Goal: Information Seeking & Learning: Learn about a topic

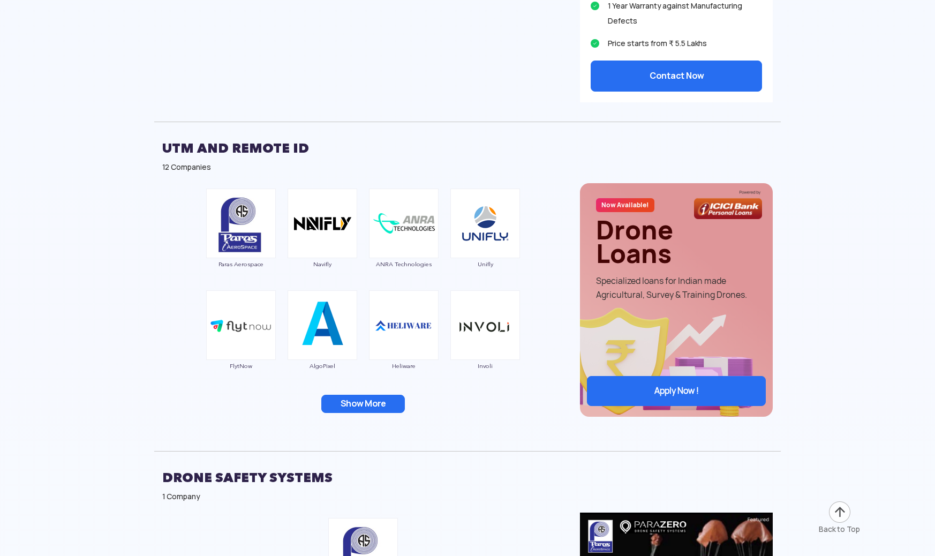
scroll to position [2399, 0]
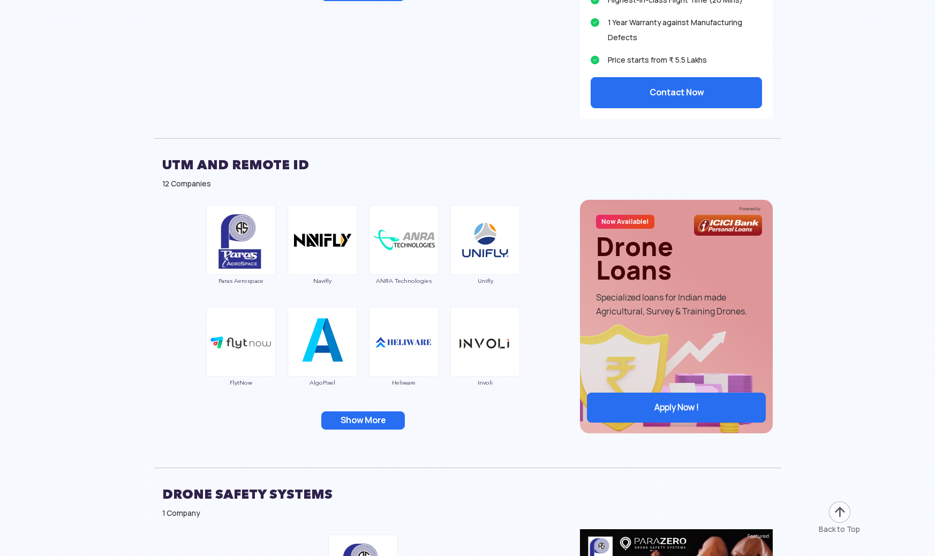
click at [370, 422] on button "Show More" at bounding box center [363, 420] width 84 height 18
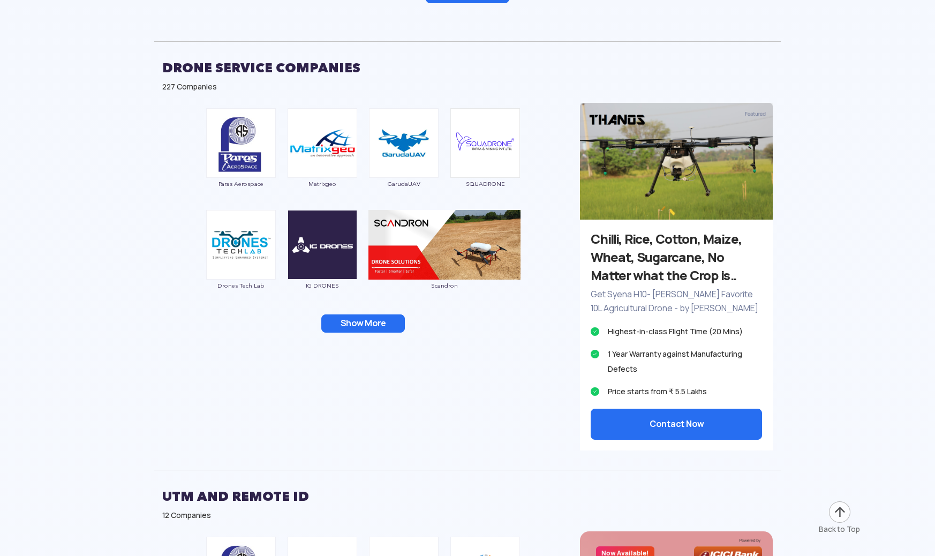
scroll to position [2045, 0]
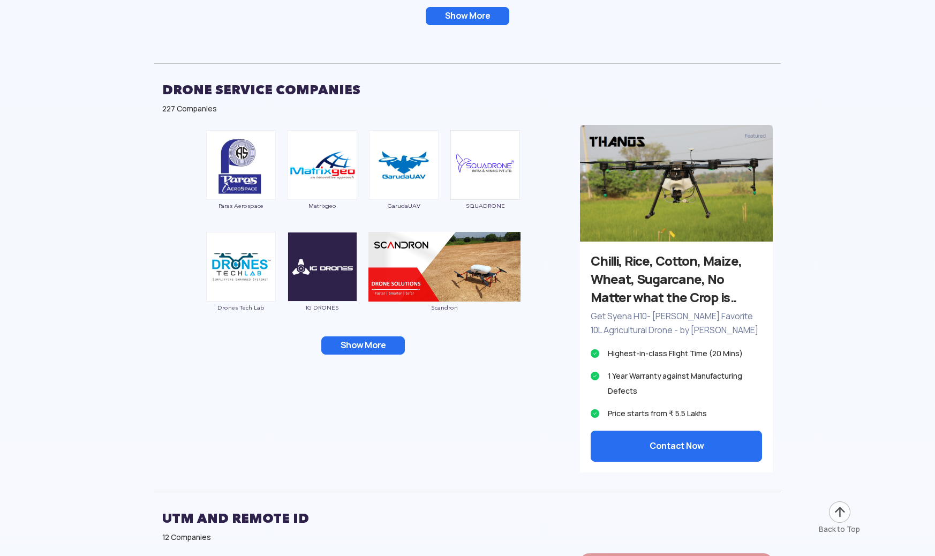
click at [333, 344] on button "Show More" at bounding box center [363, 345] width 84 height 18
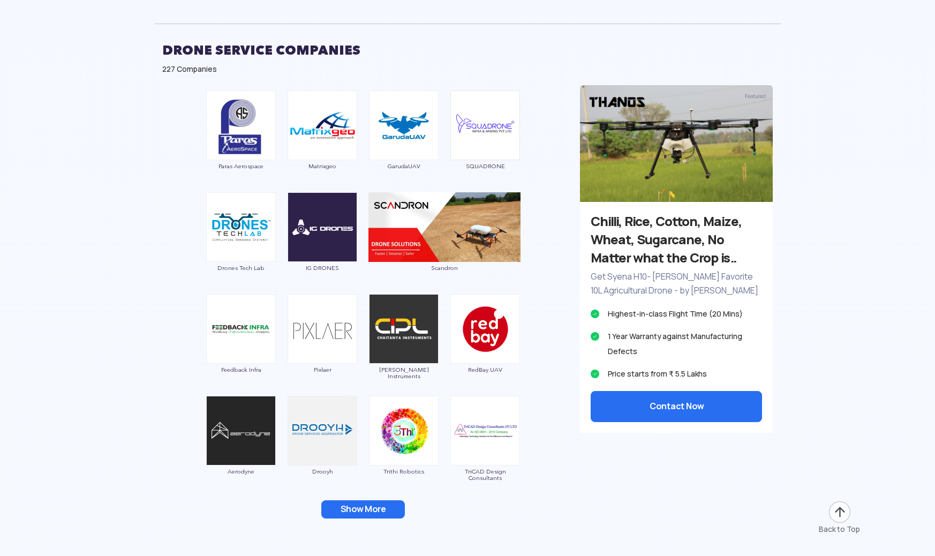
scroll to position [2110, 0]
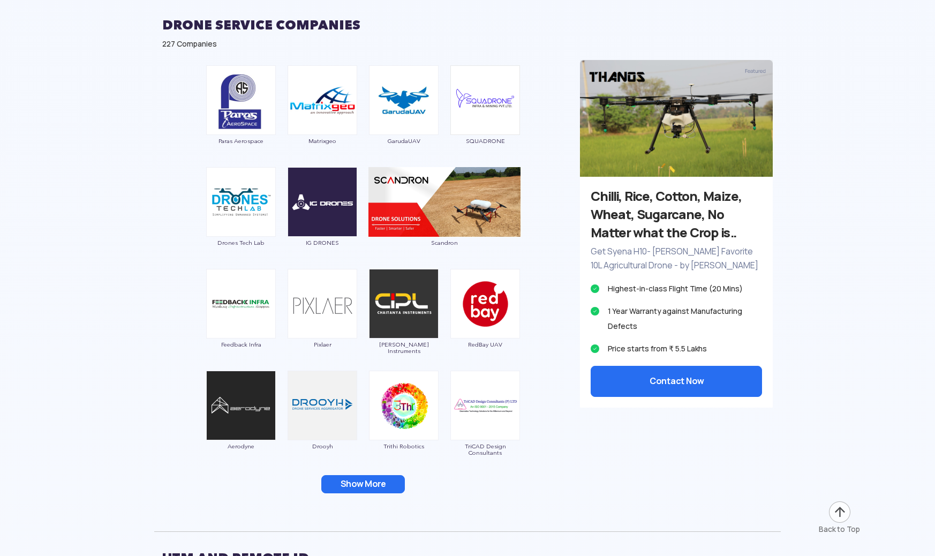
click at [343, 483] on button "Show More" at bounding box center [363, 484] width 84 height 18
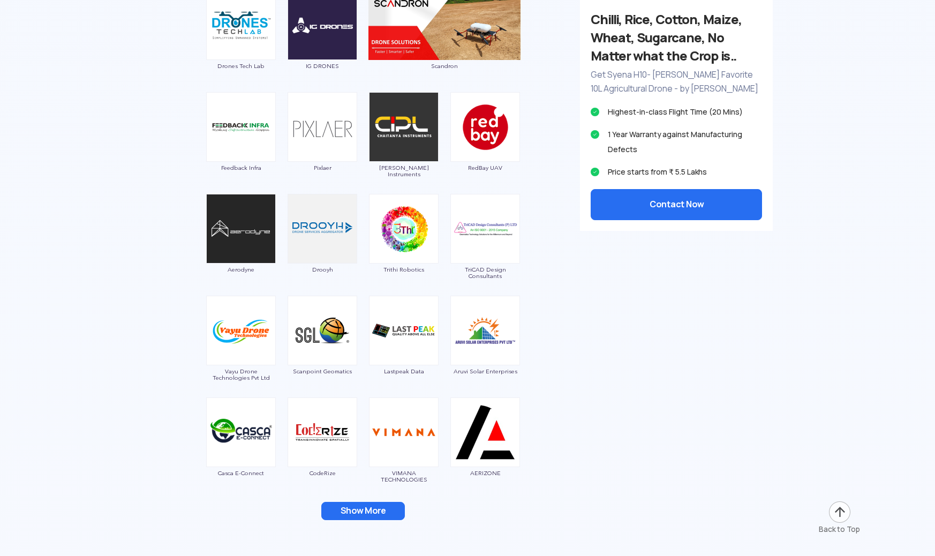
scroll to position [2340, 0]
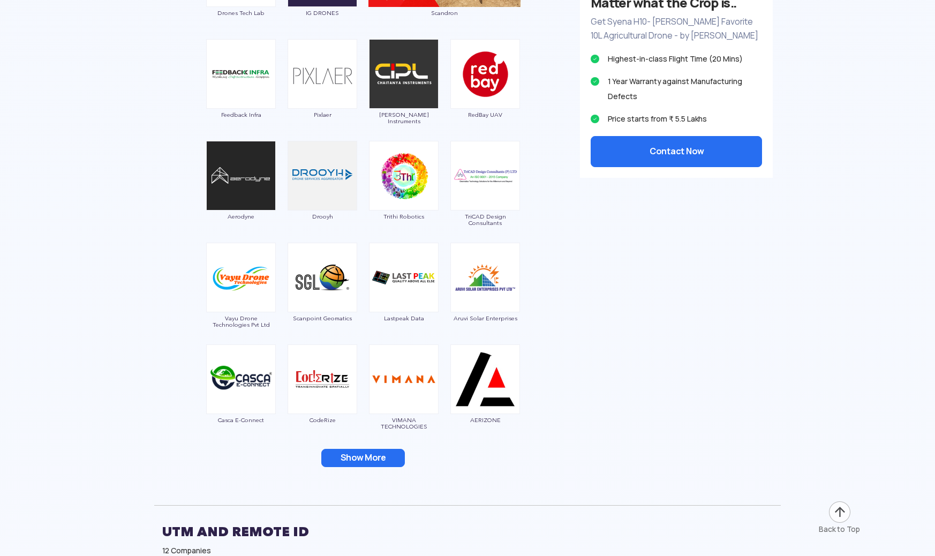
click at [347, 456] on button "Show More" at bounding box center [363, 458] width 84 height 18
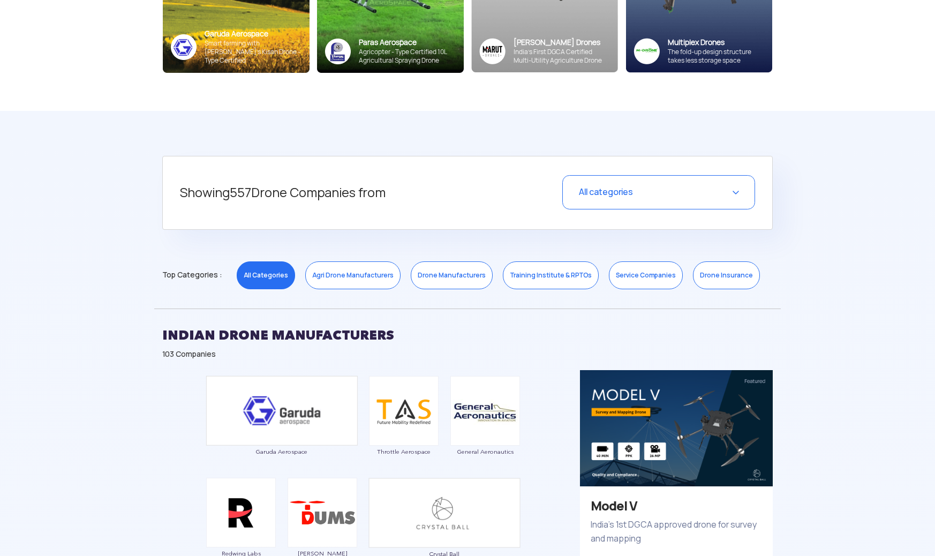
scroll to position [298, 0]
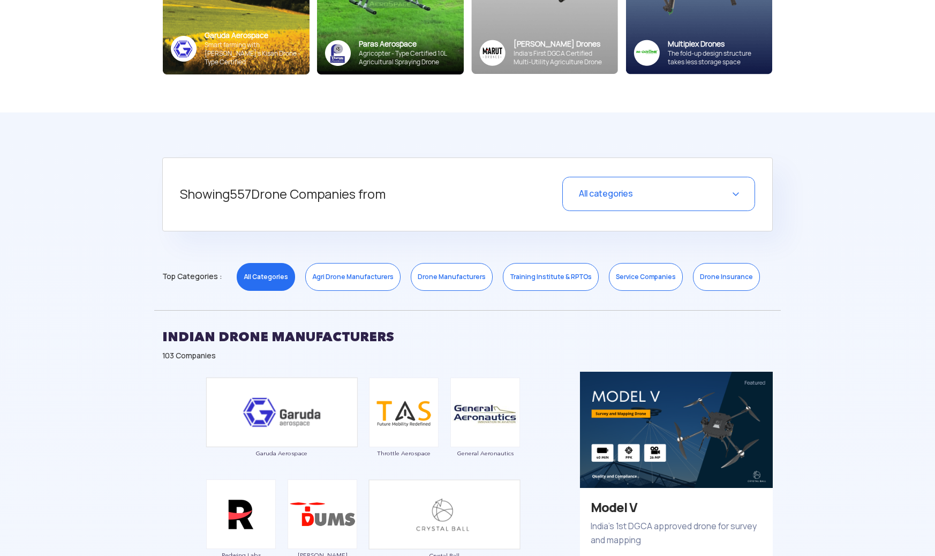
click at [681, 207] on div "All categories" at bounding box center [659, 194] width 193 height 34
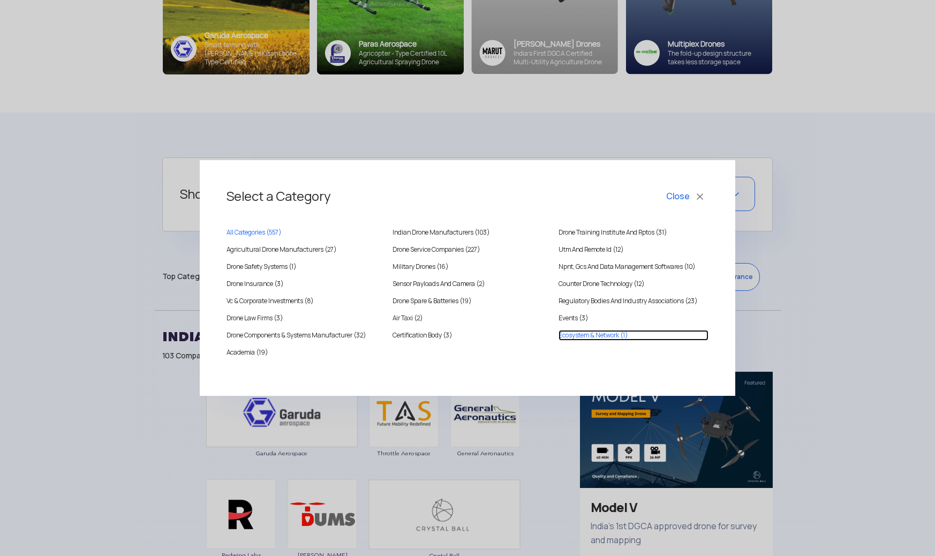
click at [576, 332] on Network "Ecosystem & Network (1)" at bounding box center [634, 335] width 150 height 11
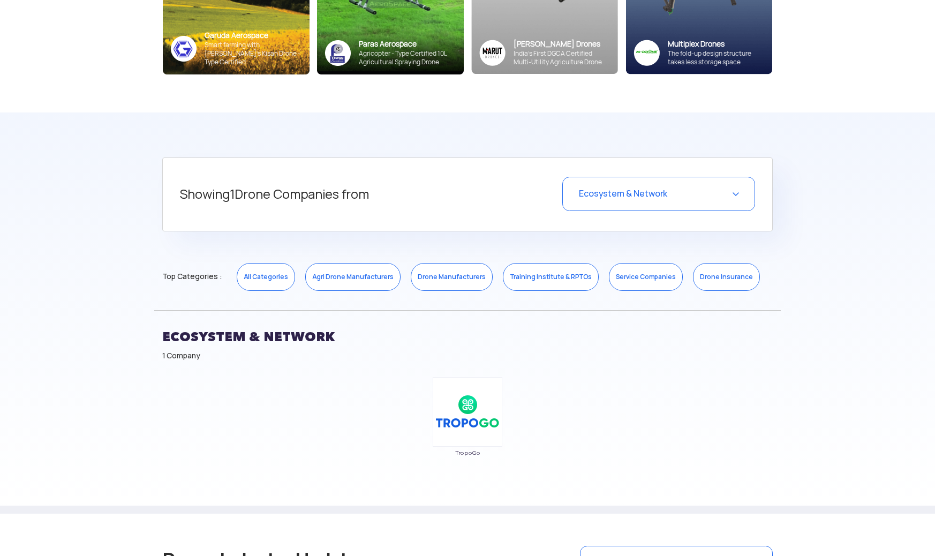
click at [606, 187] on div "Ecosystem & Network" at bounding box center [659, 194] width 193 height 34
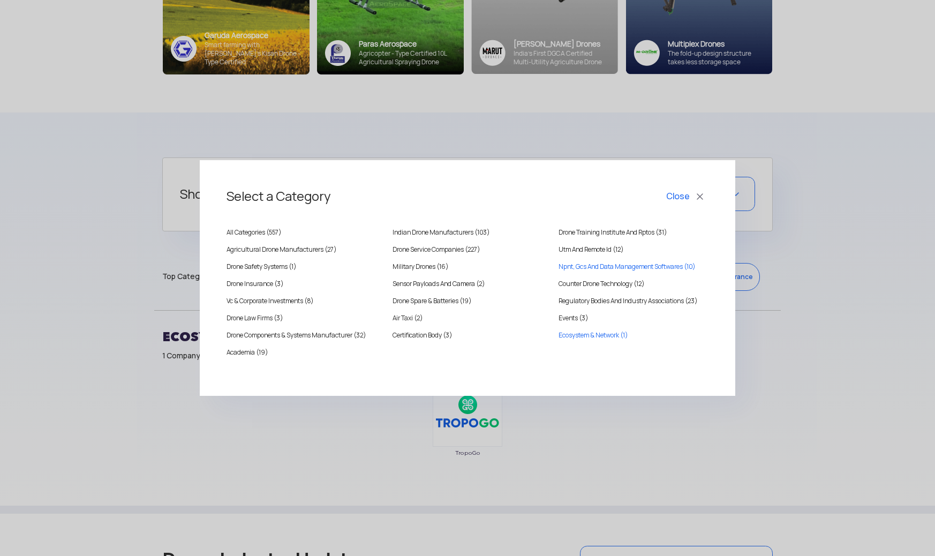
scroll to position [314, 0]
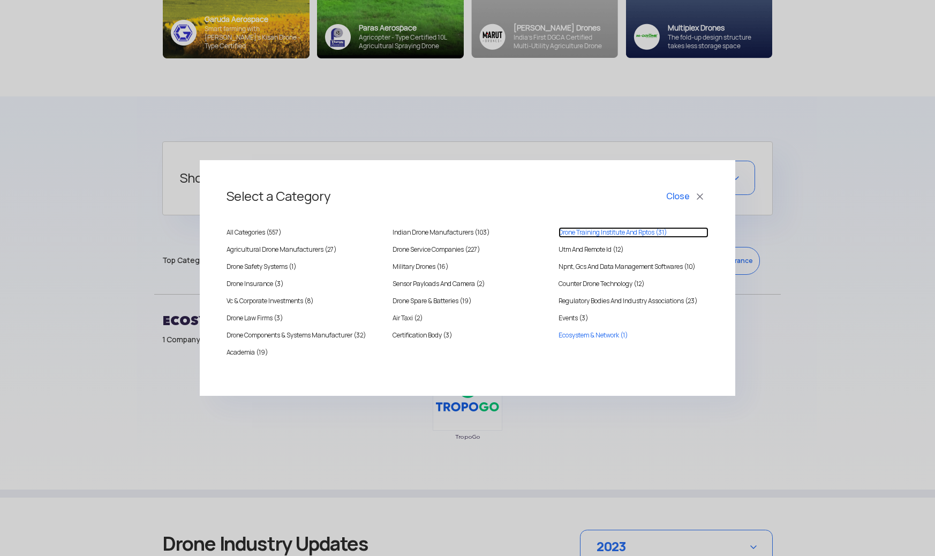
click at [616, 237] on RPTOS "Drone Training Institute And Rptos (31)" at bounding box center [634, 232] width 150 height 11
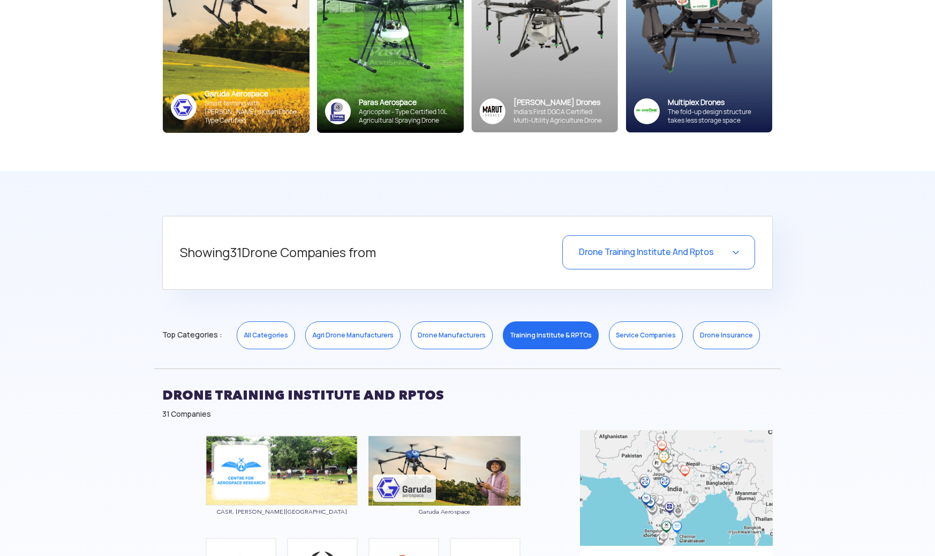
scroll to position [0, 0]
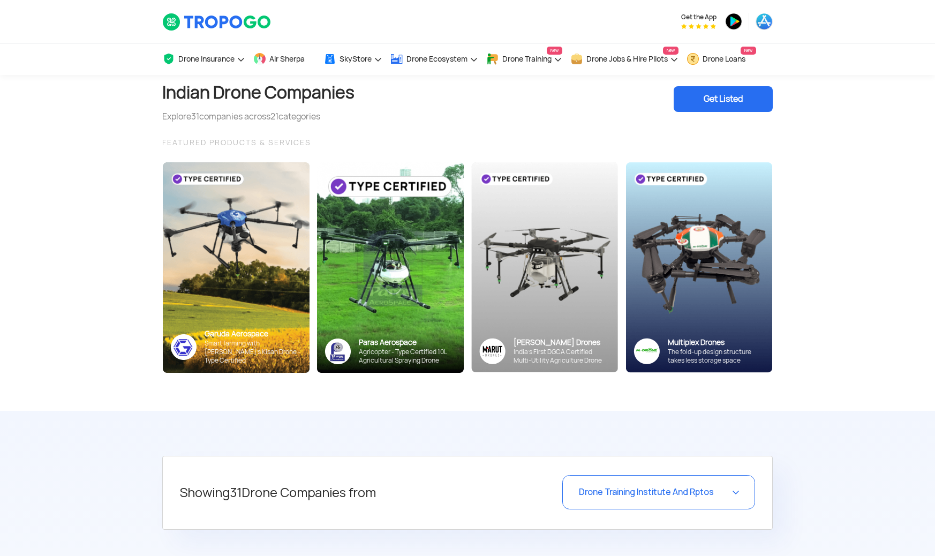
click at [607, 499] on div "Drone Training Institute And Rptos" at bounding box center [659, 492] width 193 height 34
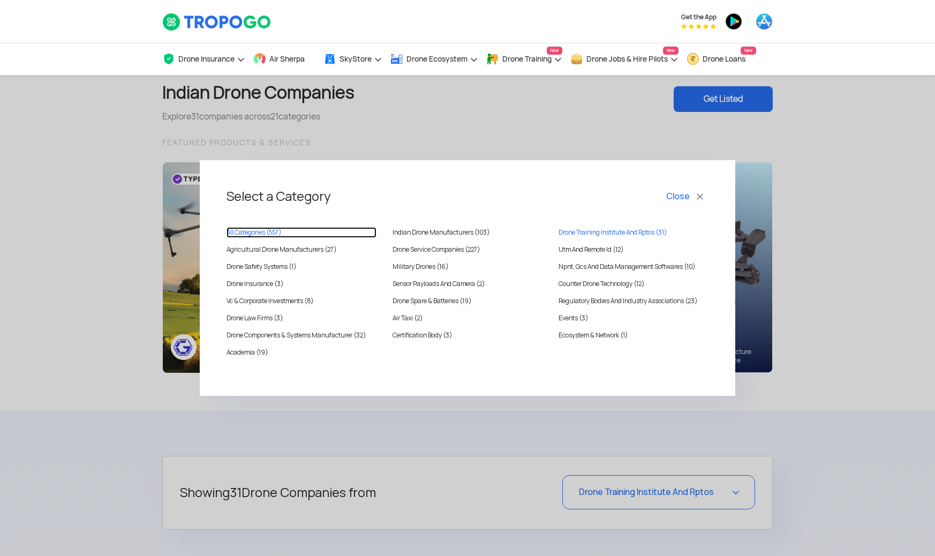
click at [283, 229] on link "All Categories ( 557 )" at bounding box center [302, 232] width 150 height 11
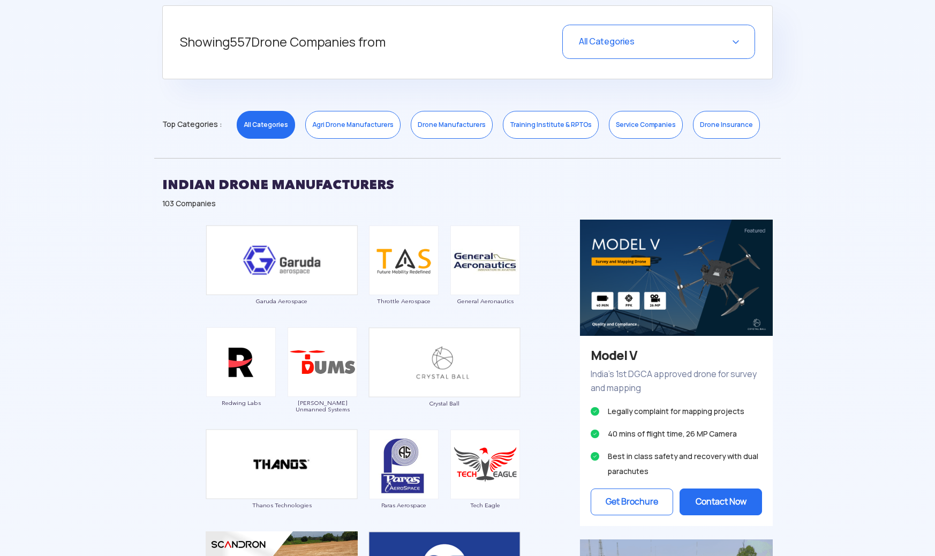
scroll to position [530, 0]
